Goal: Task Accomplishment & Management: Manage account settings

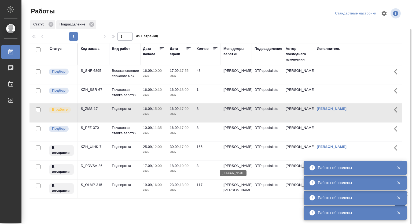
scroll to position [15, 0]
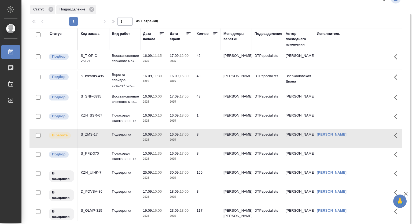
click at [162, 78] on p "11:30" at bounding box center [157, 76] width 9 height 4
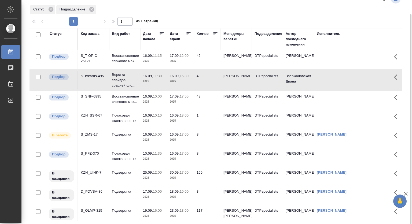
click at [146, 78] on p "16.09," at bounding box center [148, 76] width 10 height 4
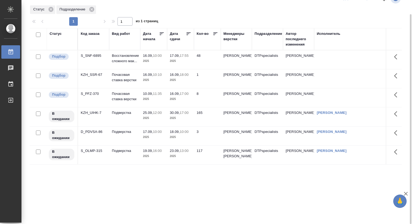
click at [148, 61] on p "2025" at bounding box center [153, 60] width 21 height 5
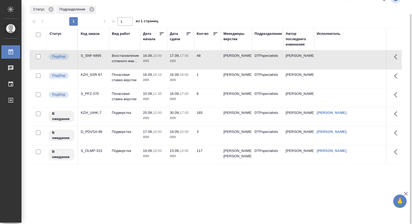
click at [148, 61] on p "2025" at bounding box center [153, 60] width 21 height 5
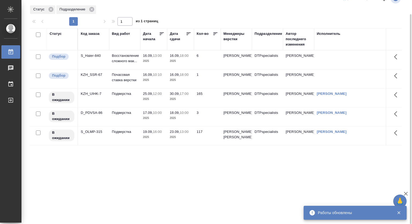
click at [105, 57] on div "S_Haier-840" at bounding box center [94, 55] width 26 height 5
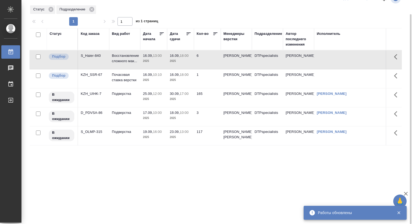
click at [105, 57] on div "S_Haier-840" at bounding box center [94, 55] width 26 height 5
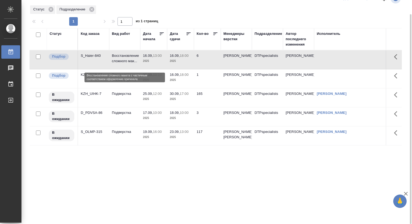
click at [129, 54] on p "Восстановление сложного мак..." at bounding box center [125, 58] width 26 height 11
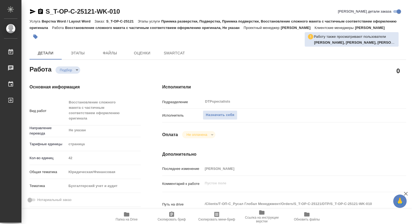
type textarea "x"
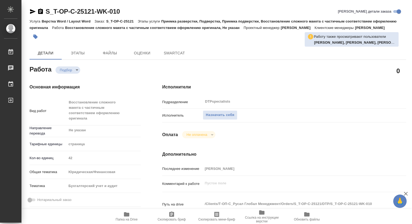
type textarea "x"
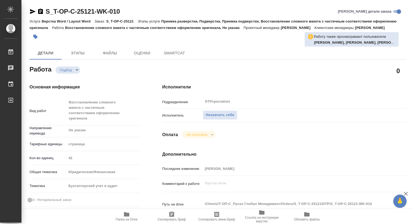
type textarea "x"
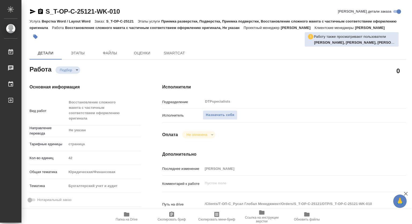
type textarea "x"
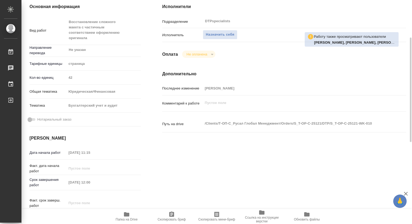
scroll to position [107, 0]
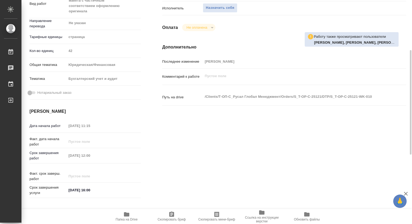
type textarea "x"
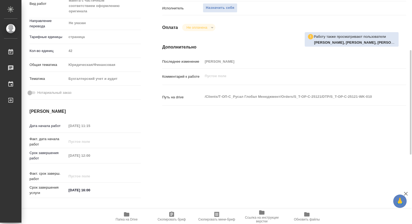
type textarea "x"
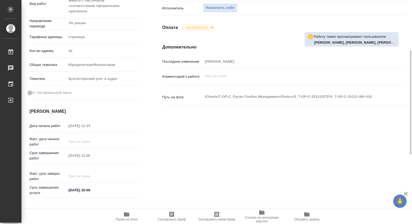
click at [124, 216] on icon "button" at bounding box center [126, 214] width 5 height 4
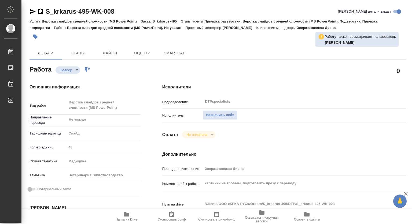
type textarea "x"
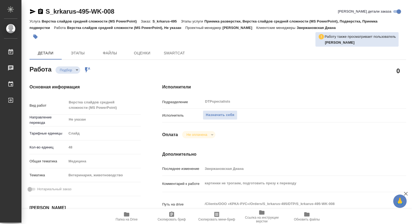
type textarea "x"
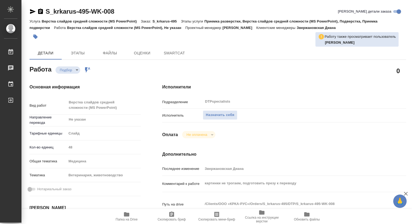
type textarea "x"
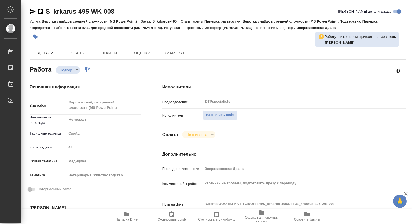
type textarea "x"
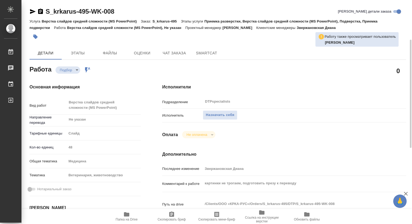
scroll to position [27, 0]
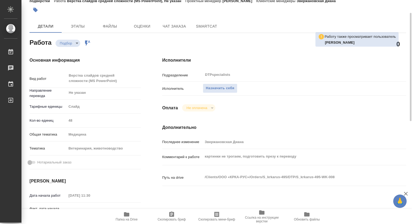
type textarea "x"
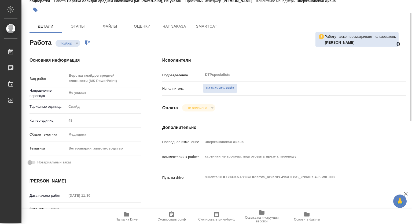
type textarea "x"
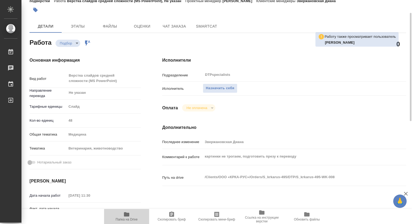
click at [127, 215] on icon "button" at bounding box center [126, 214] width 5 height 4
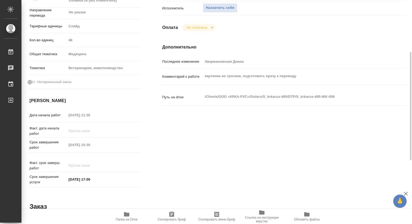
scroll to position [0, 0]
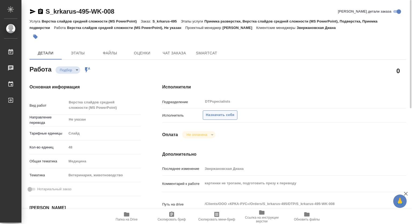
click at [221, 117] on span "Назначить себя" at bounding box center [220, 115] width 28 height 6
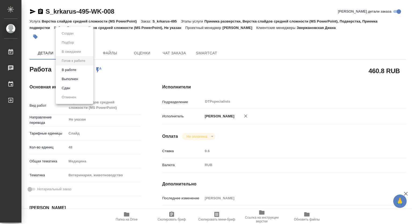
drag, startPoint x: 75, startPoint y: 67, endPoint x: 75, endPoint y: 70, distance: 3.3
click at [75, 67] on body "🙏 .cls-1 fill:#fff; AWATERA [PERSON_NAME] 0 Чаты График Выйти S_krkarus-495-WK-…" at bounding box center [206, 112] width 412 height 224
click at [64, 71] on button "В работе" at bounding box center [69, 70] width 18 height 6
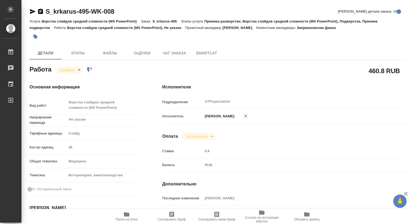
click at [40, 10] on icon "button" at bounding box center [40, 11] width 6 height 6
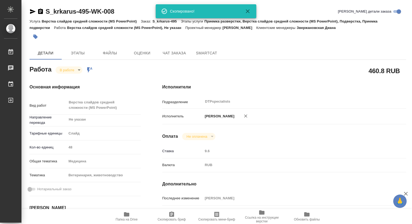
type textarea "x"
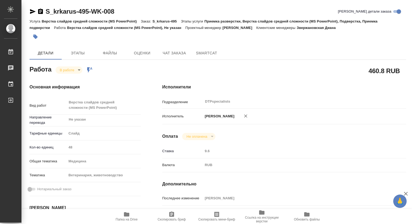
click at [40, 10] on icon "button" at bounding box center [40, 11] width 6 height 6
click at [171, 55] on span "Чат заказа" at bounding box center [174, 53] width 26 height 7
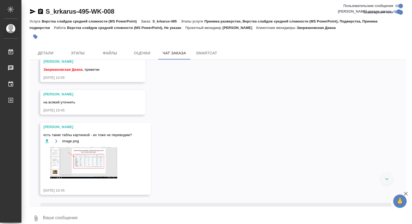
scroll to position [415, 0]
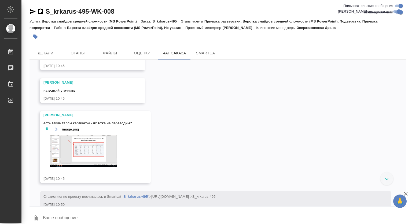
click at [87, 167] on img at bounding box center [83, 150] width 80 height 31
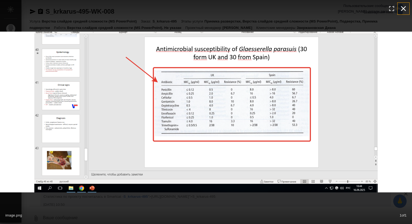
click at [402, 12] on icon "button" at bounding box center [403, 8] width 9 height 9
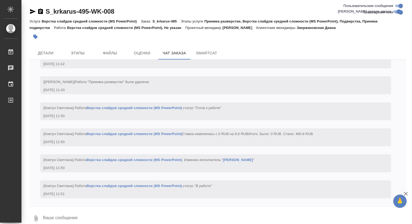
scroll to position [1595, 0]
click at [44, 50] on span "Детали" at bounding box center [46, 53] width 26 height 7
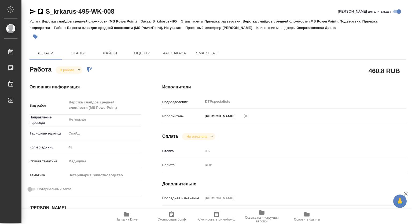
type textarea "x"
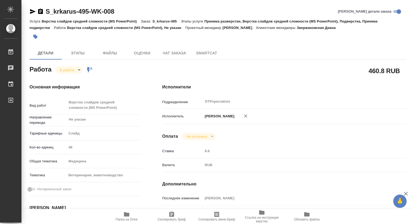
type textarea "x"
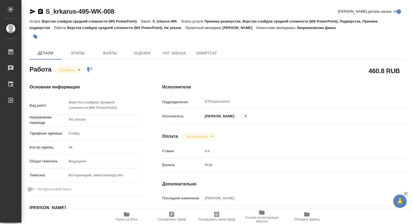
type textarea "x"
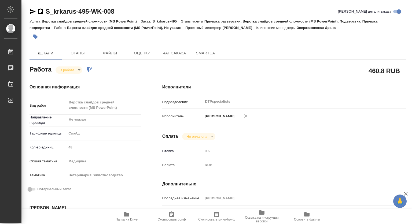
type textarea "x"
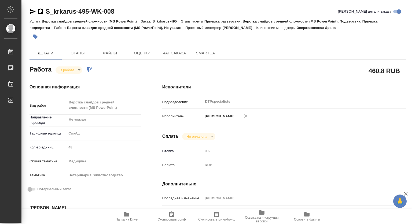
click at [124, 215] on icon "button" at bounding box center [126, 214] width 5 height 4
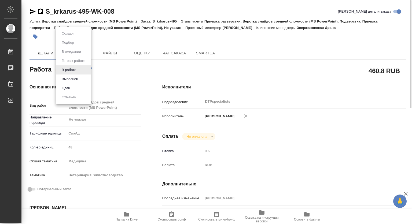
click at [69, 68] on body "🙏 .cls-1 fill:#fff; AWATERA Kovtun Svetlana Работы 0 Чаты График Выйти S_krkaru…" at bounding box center [206, 112] width 412 height 224
click at [69, 81] on button "Выполнен" at bounding box center [70, 79] width 20 height 6
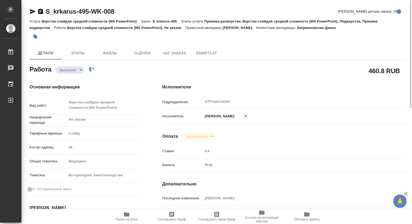
type textarea "x"
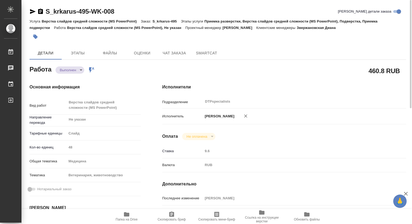
type textarea "x"
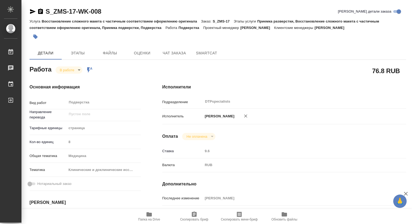
scroll to position [80, 0]
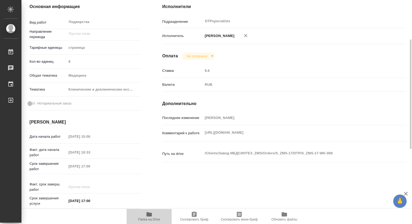
click at [150, 215] on icon "button" at bounding box center [148, 214] width 5 height 4
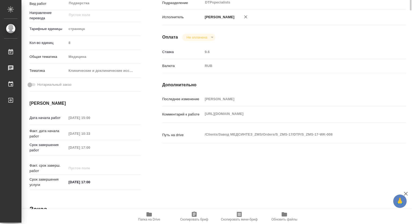
scroll to position [0, 0]
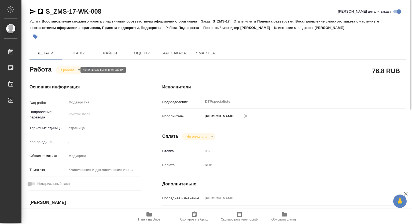
click at [75, 69] on body "🙏 .cls-1 fill:#fff; AWATERA [PERSON_NAME] 0 Чаты График Выйти S_ZMS-17-WK-008 К…" at bounding box center [206, 112] width 412 height 224
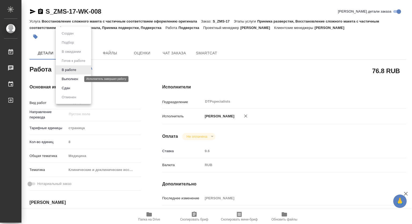
click at [68, 78] on button "Выполнен" at bounding box center [70, 79] width 20 height 6
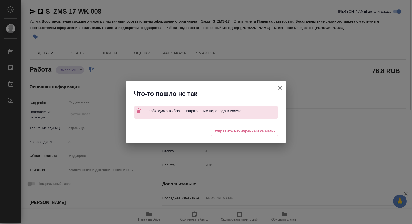
type textarea "x"
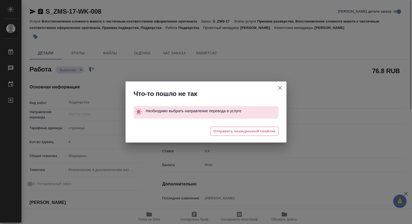
type textarea "x"
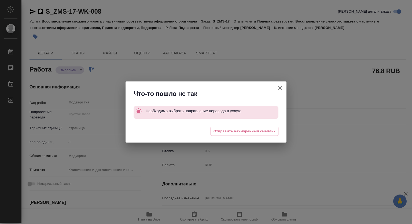
type textarea "x"
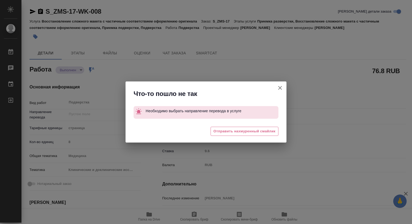
click at [279, 89] on icon "button" at bounding box center [280, 88] width 6 height 6
type textarea "x"
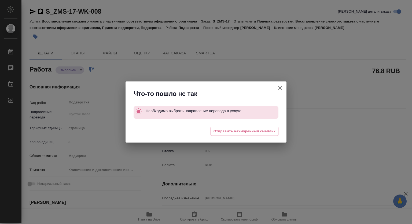
type textarea "x"
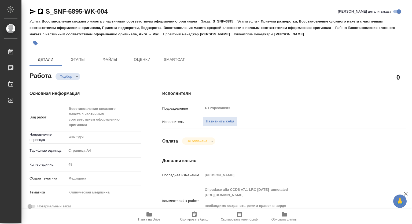
type textarea "x"
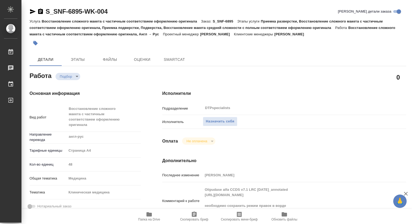
type textarea "x"
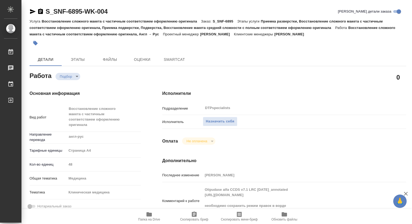
type textarea "x"
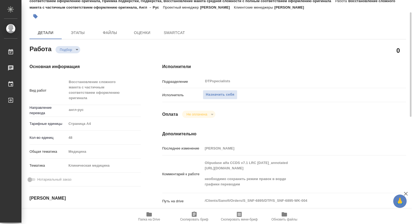
scroll to position [54, 0]
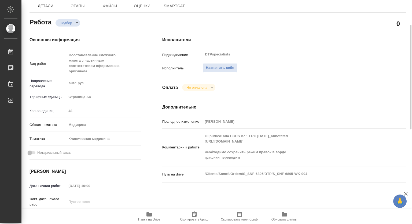
type textarea "x"
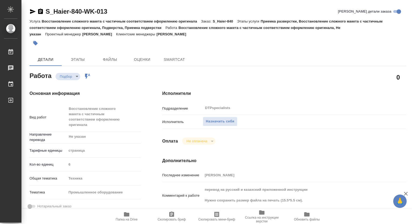
type textarea "x"
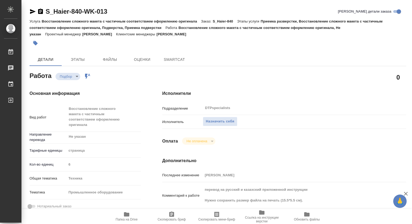
type textarea "x"
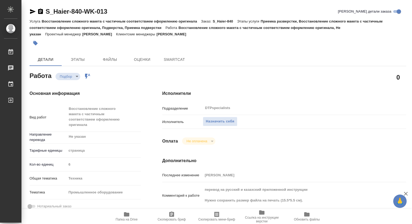
type textarea "x"
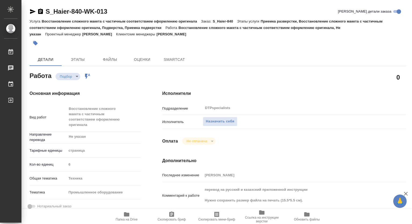
scroll to position [27, 0]
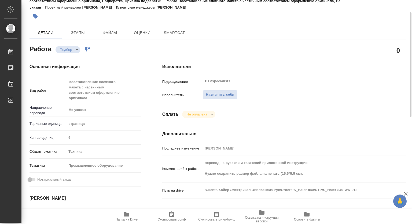
type textarea "x"
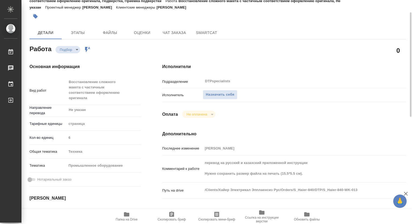
type textarea "x"
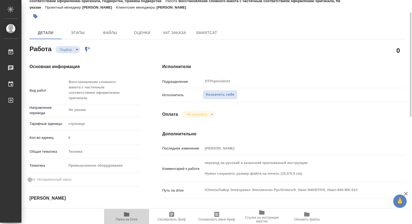
click at [128, 217] on icon "button" at bounding box center [126, 214] width 6 height 6
type textarea "x"
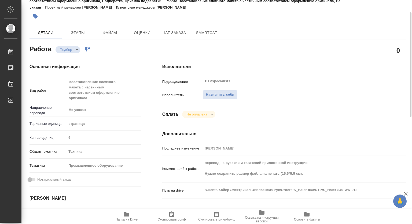
type textarea "x"
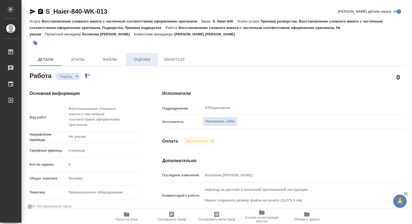
type textarea "x"
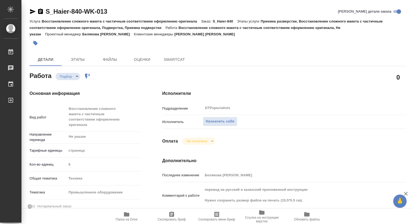
type textarea "x"
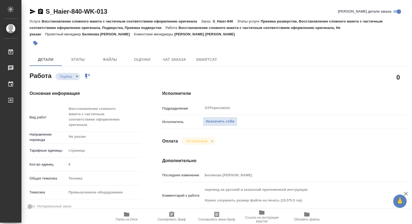
type textarea "x"
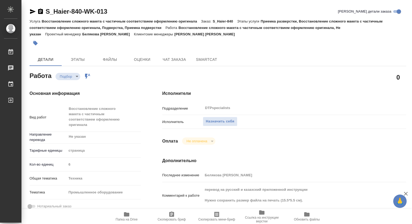
type textarea "x"
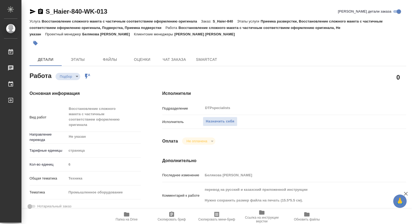
type textarea "x"
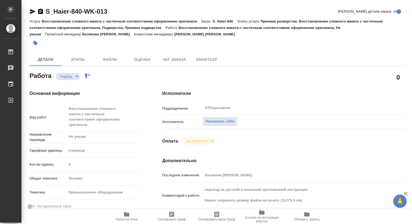
type textarea "x"
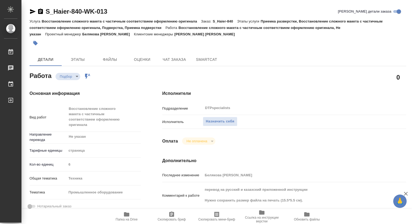
type textarea "x"
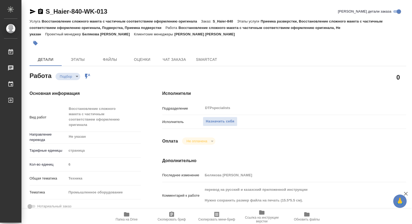
type textarea "x"
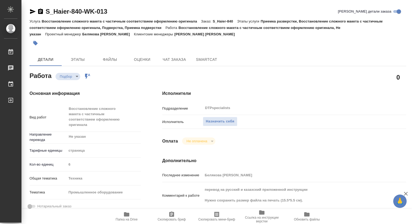
type textarea "x"
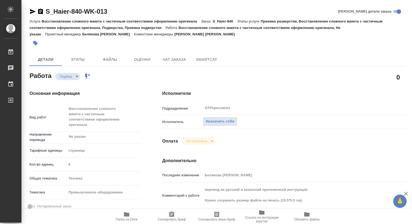
type textarea "x"
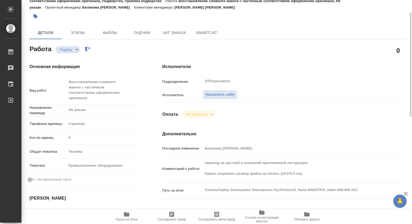
scroll to position [54, 0]
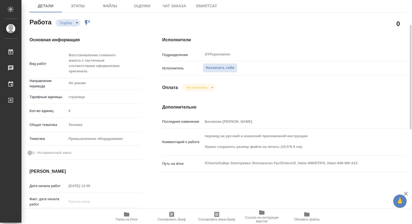
type textarea "x"
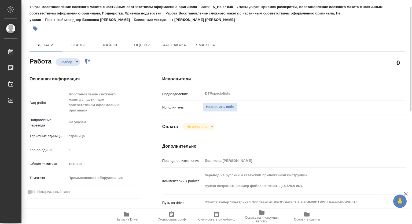
scroll to position [0, 0]
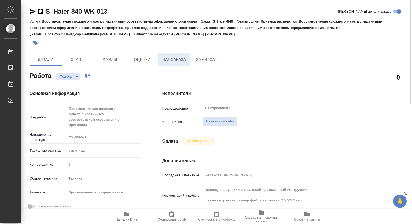
click at [170, 61] on span "Чат заказа" at bounding box center [174, 59] width 26 height 7
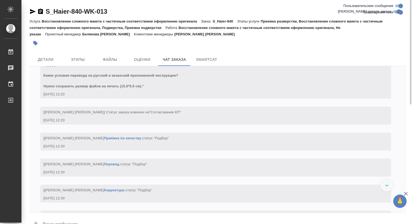
scroll to position [457, 0]
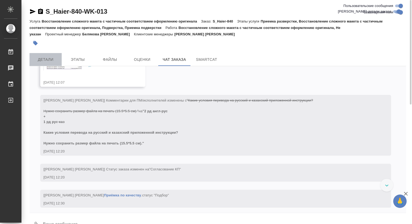
click at [45, 60] on span "Детали" at bounding box center [46, 59] width 26 height 7
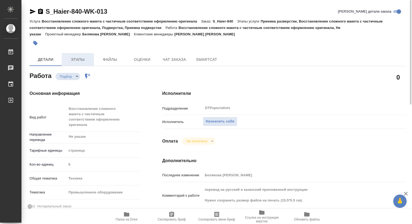
type textarea "x"
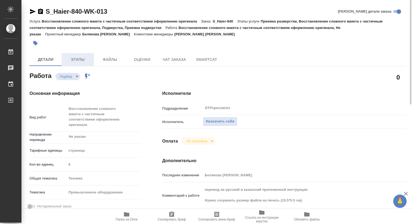
type textarea "x"
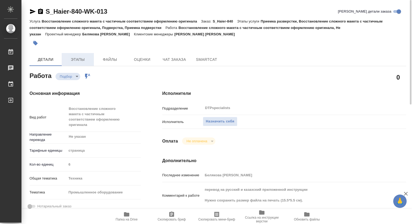
click at [75, 60] on span "Этапы" at bounding box center [78, 59] width 26 height 7
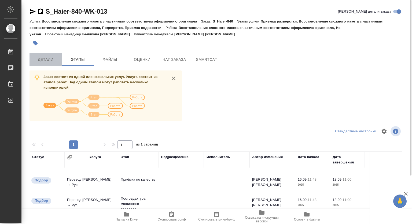
click at [50, 60] on span "Детали" at bounding box center [46, 59] width 26 height 7
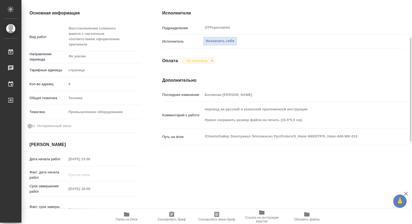
scroll to position [107, 0]
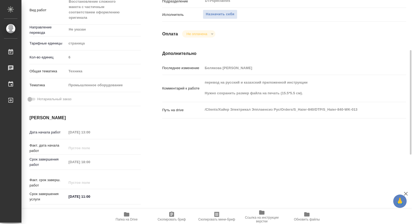
type textarea "x"
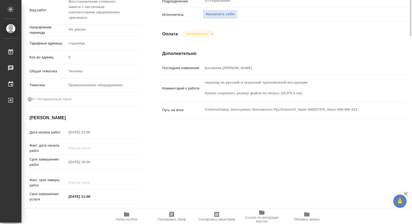
scroll to position [0, 0]
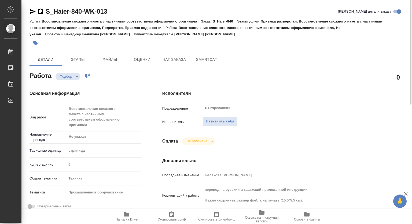
click at [138, 87] on div "Основная информация Вид работ Восстановление сложного макета с частичным соотве…" at bounding box center [85, 202] width 133 height 245
click at [226, 126] on button "Назначить себя" at bounding box center [220, 121] width 34 height 9
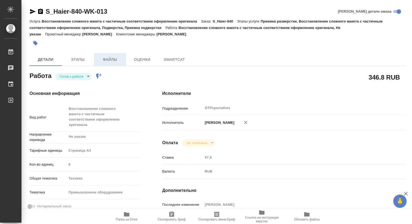
type textarea "x"
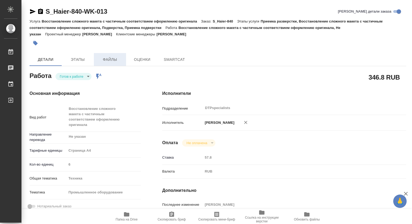
type textarea "x"
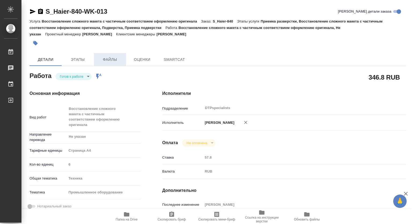
type textarea "x"
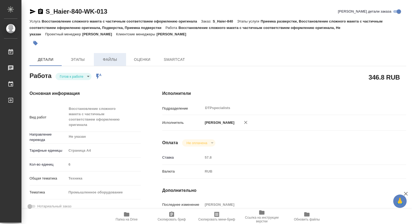
type textarea "x"
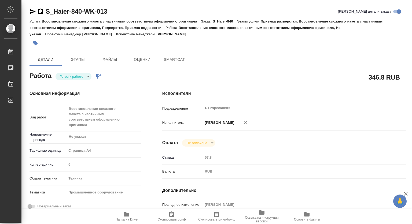
type textarea "x"
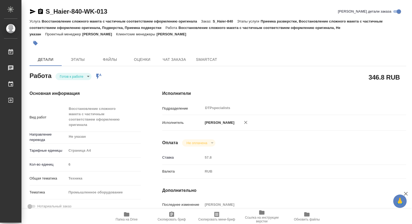
click at [76, 79] on body "🙏 .cls-1 fill:#fff; AWATERA Kovtun Svetlana Работы Чаты График Выйти S_Haier-84…" at bounding box center [206, 112] width 412 height 224
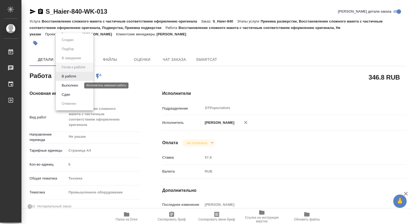
type textarea "x"
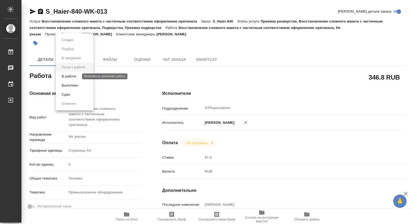
click at [68, 74] on button "В работе" at bounding box center [69, 76] width 18 height 6
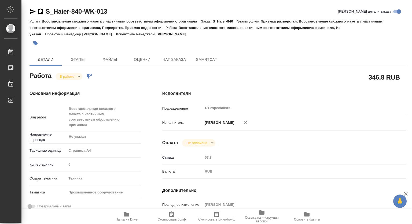
type textarea "x"
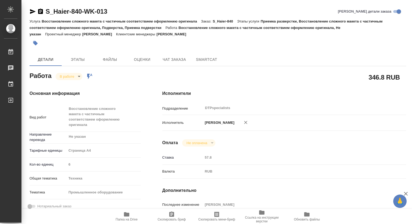
type textarea "x"
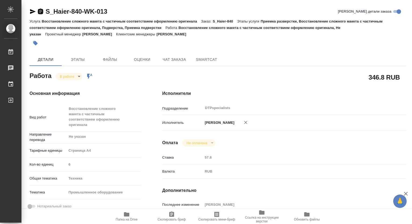
click at [40, 10] on icon "button" at bounding box center [40, 11] width 6 height 6
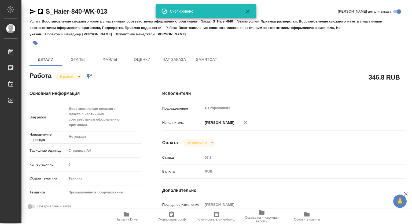
type textarea "x"
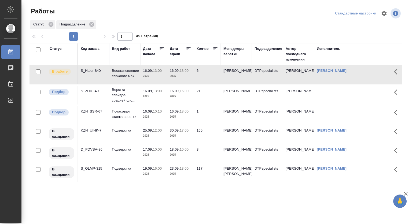
scroll to position [15, 0]
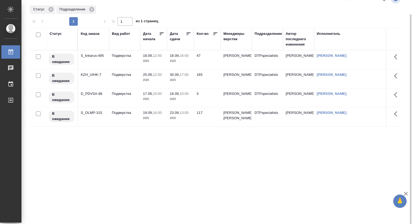
click at [164, 58] on td "18.09, 12:00 2025" at bounding box center [153, 59] width 27 height 19
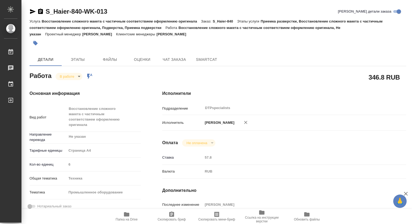
click at [124, 214] on icon "button" at bounding box center [126, 214] width 5 height 4
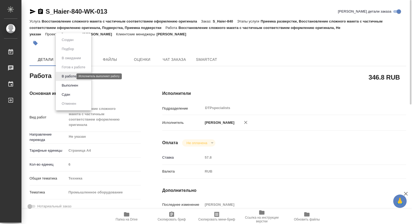
click at [72, 78] on body "🙏 .cls-1 fill:#fff; AWATERA [PERSON_NAME] 0 Чаты График Выйти S_Haier-840-WK-01…" at bounding box center [206, 112] width 412 height 224
click at [68, 86] on button "Выполнен" at bounding box center [70, 86] width 20 height 6
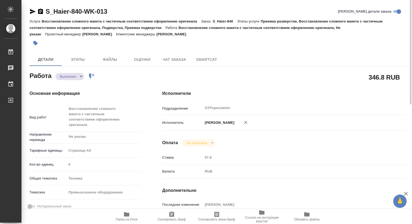
type textarea "x"
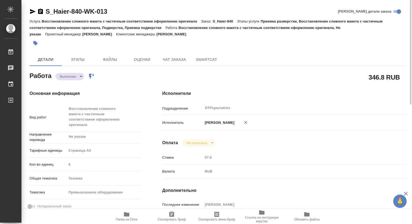
type textarea "x"
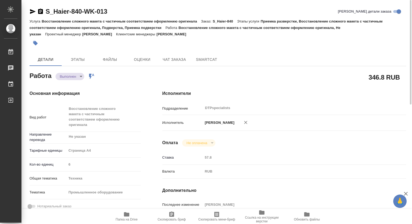
type textarea "x"
